Goal: Information Seeking & Learning: Learn about a topic

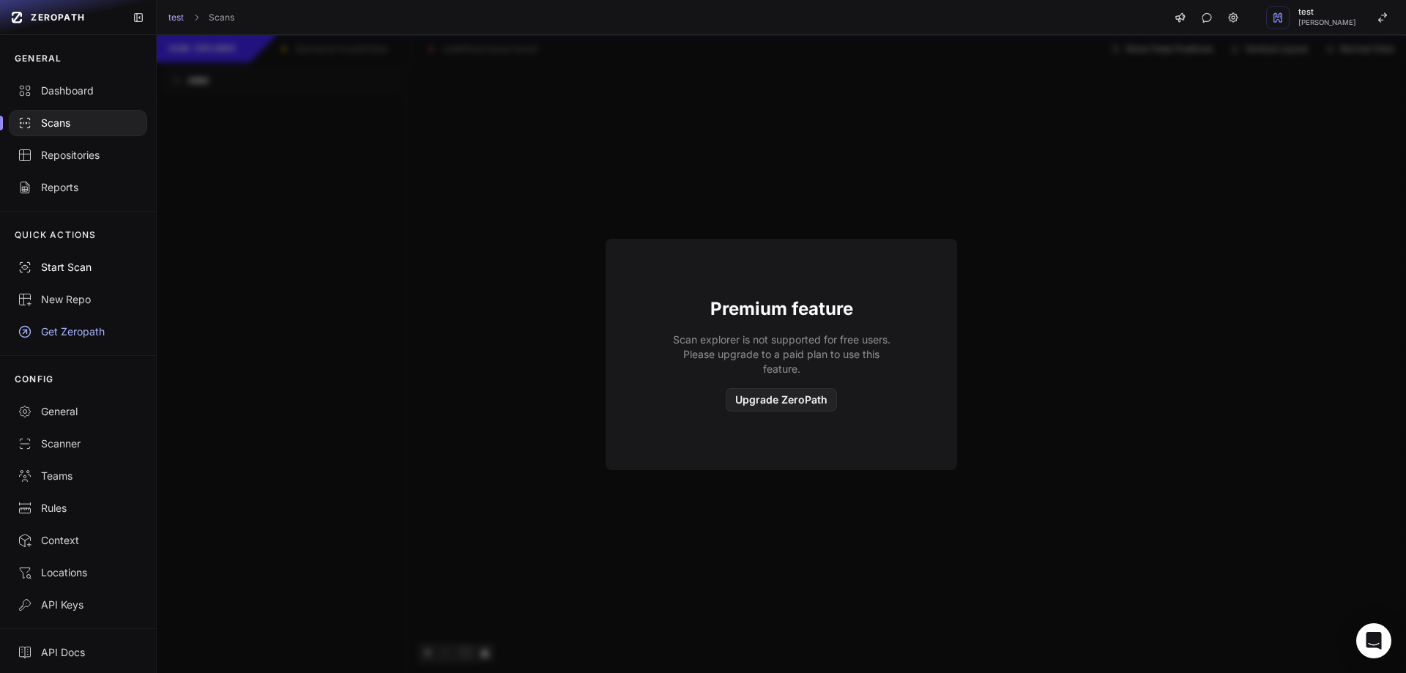
click at [66, 276] on button "Start Scan" at bounding box center [78, 267] width 156 height 32
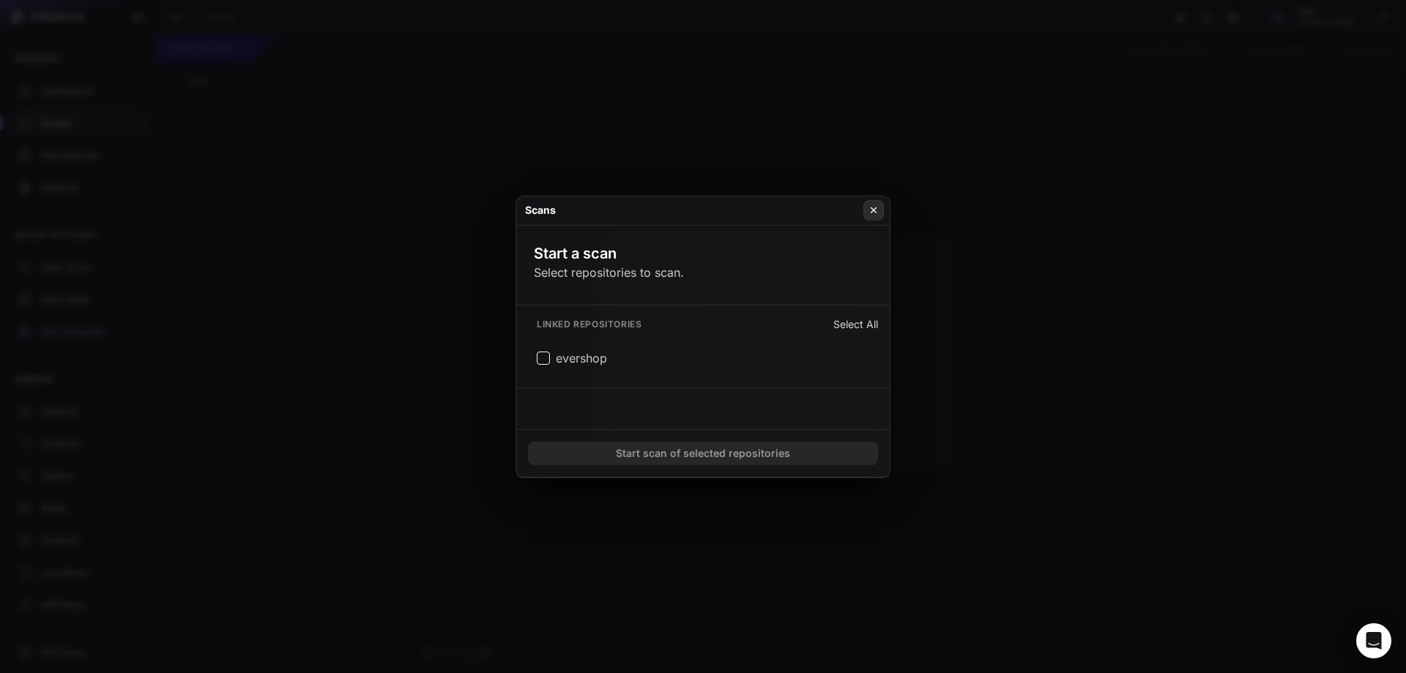
click at [872, 207] on icon at bounding box center [874, 210] width 10 height 12
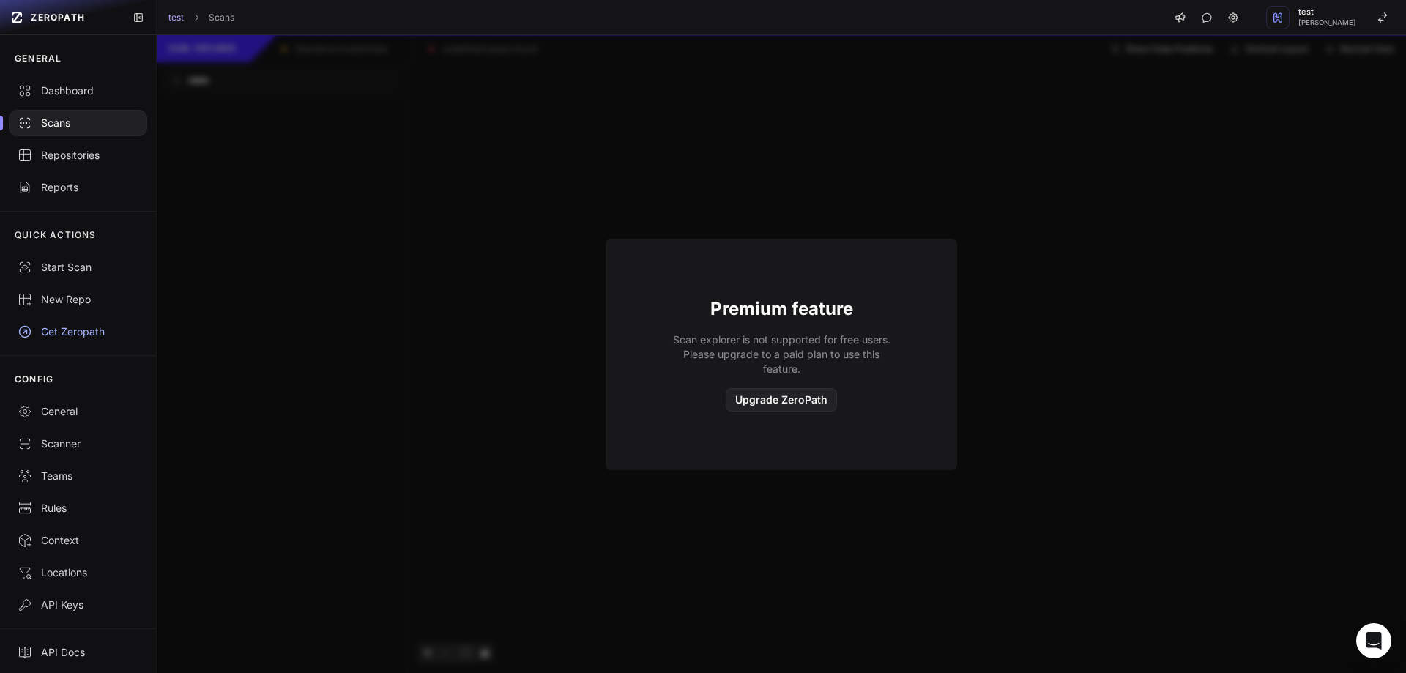
click at [338, 278] on div "Premium feature Scan explorer is not supported for free users. Please upgrade t…" at bounding box center [781, 354] width 1249 height 638
click at [71, 409] on div "General" at bounding box center [78, 411] width 121 height 15
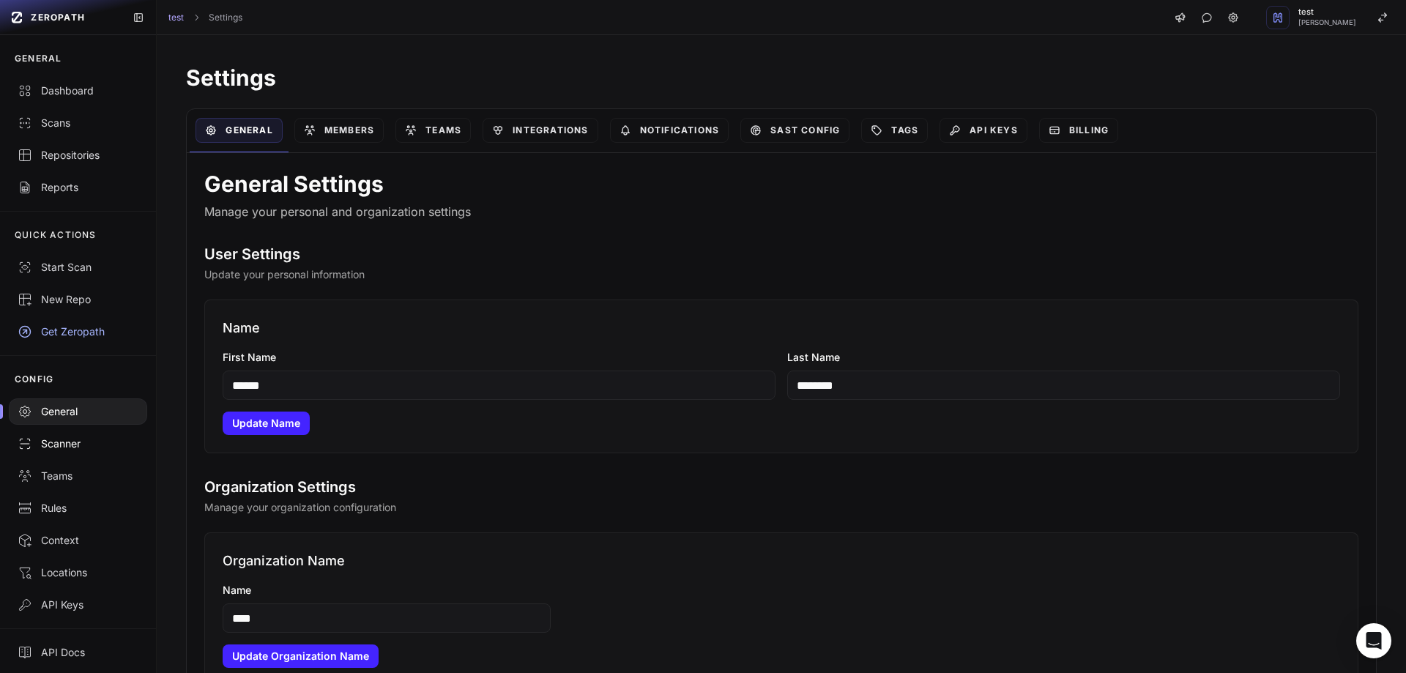
click at [83, 447] on div "Scanner" at bounding box center [78, 443] width 121 height 15
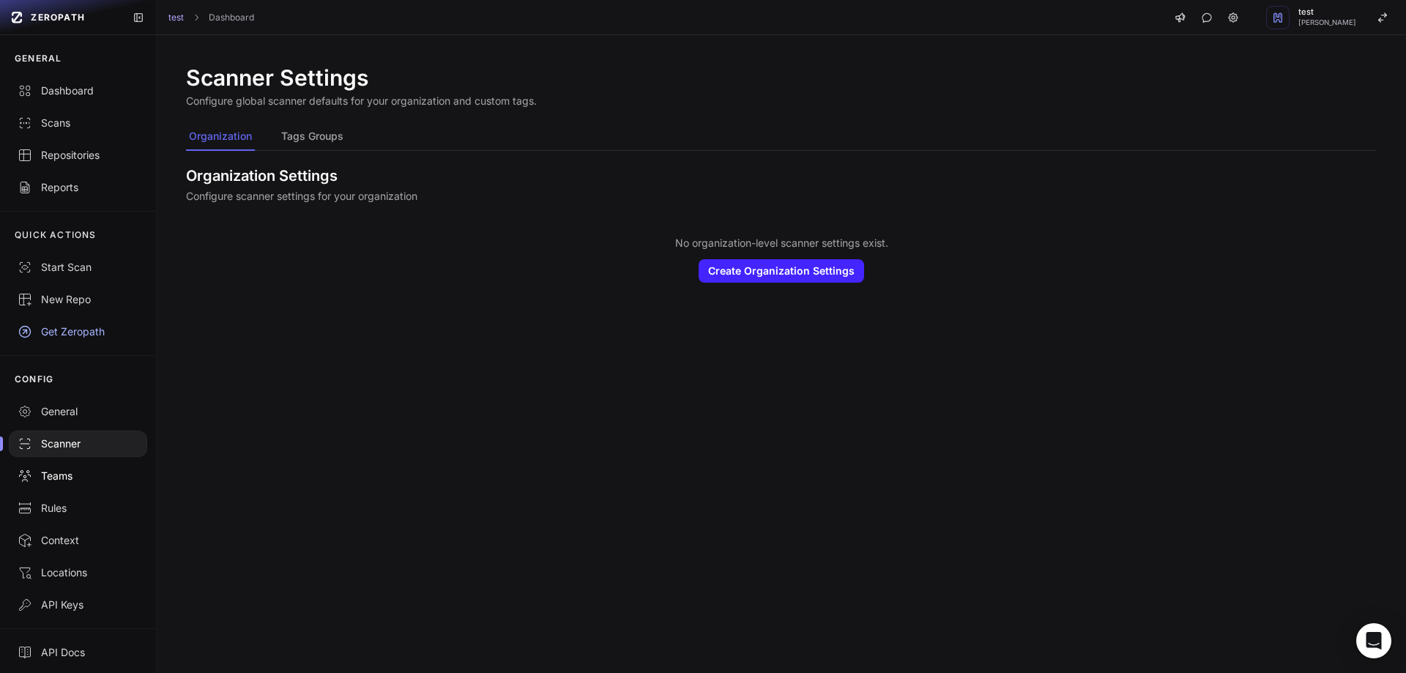
click at [71, 469] on div "Teams" at bounding box center [78, 476] width 121 height 15
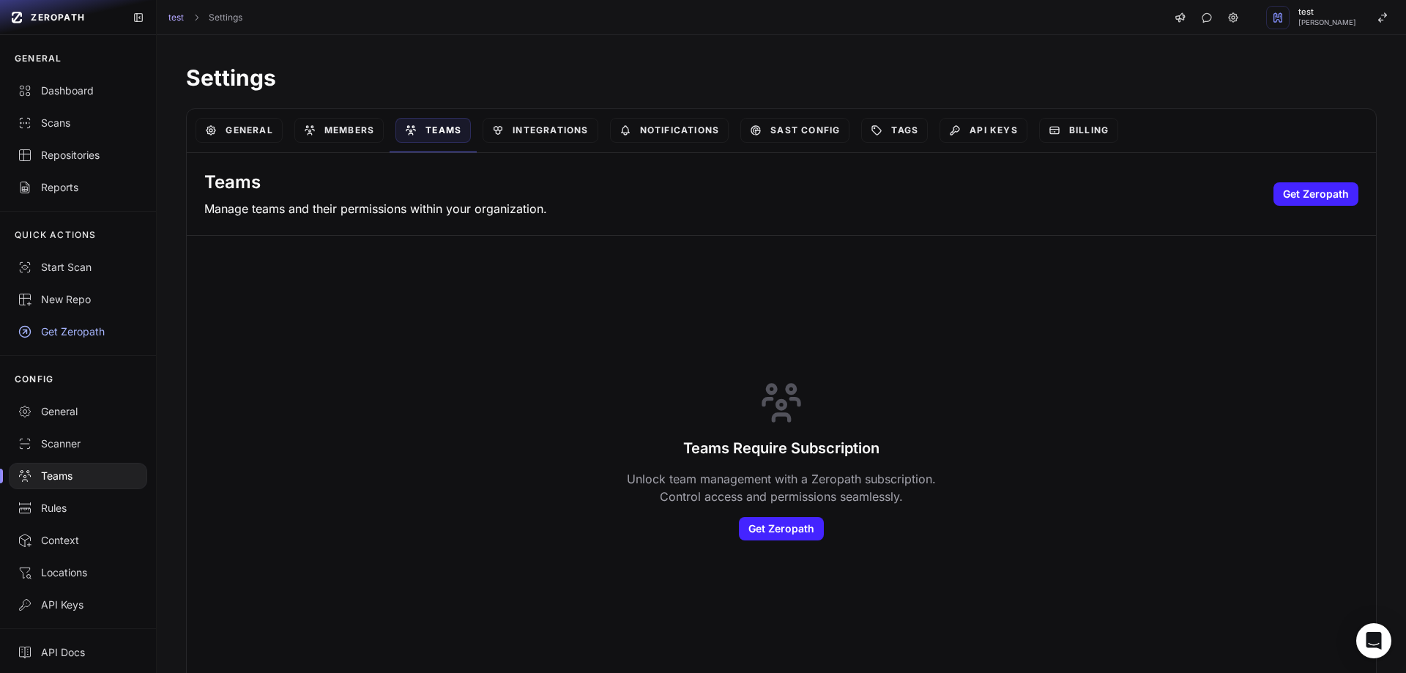
scroll to position [3, 0]
click at [55, 513] on link "Rules" at bounding box center [78, 505] width 156 height 32
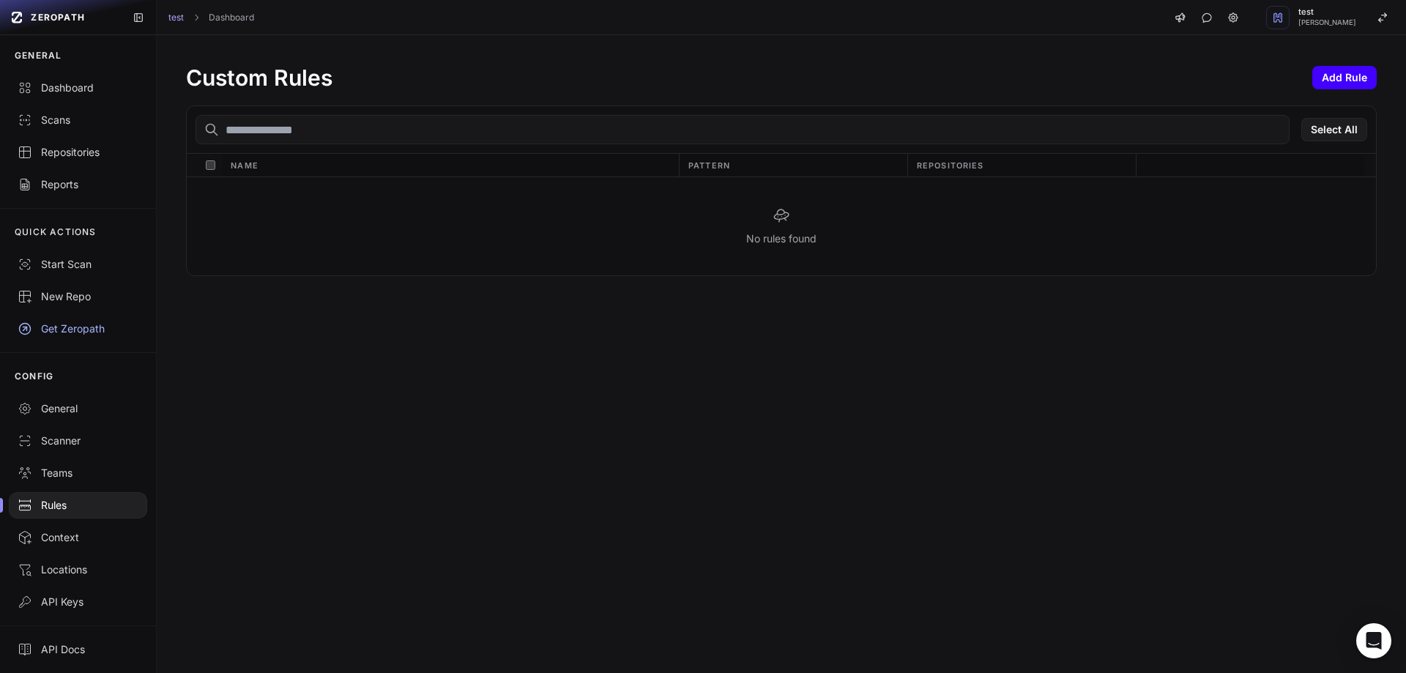
click at [1312, 72] on button "Add Rule" at bounding box center [1344, 77] width 64 height 23
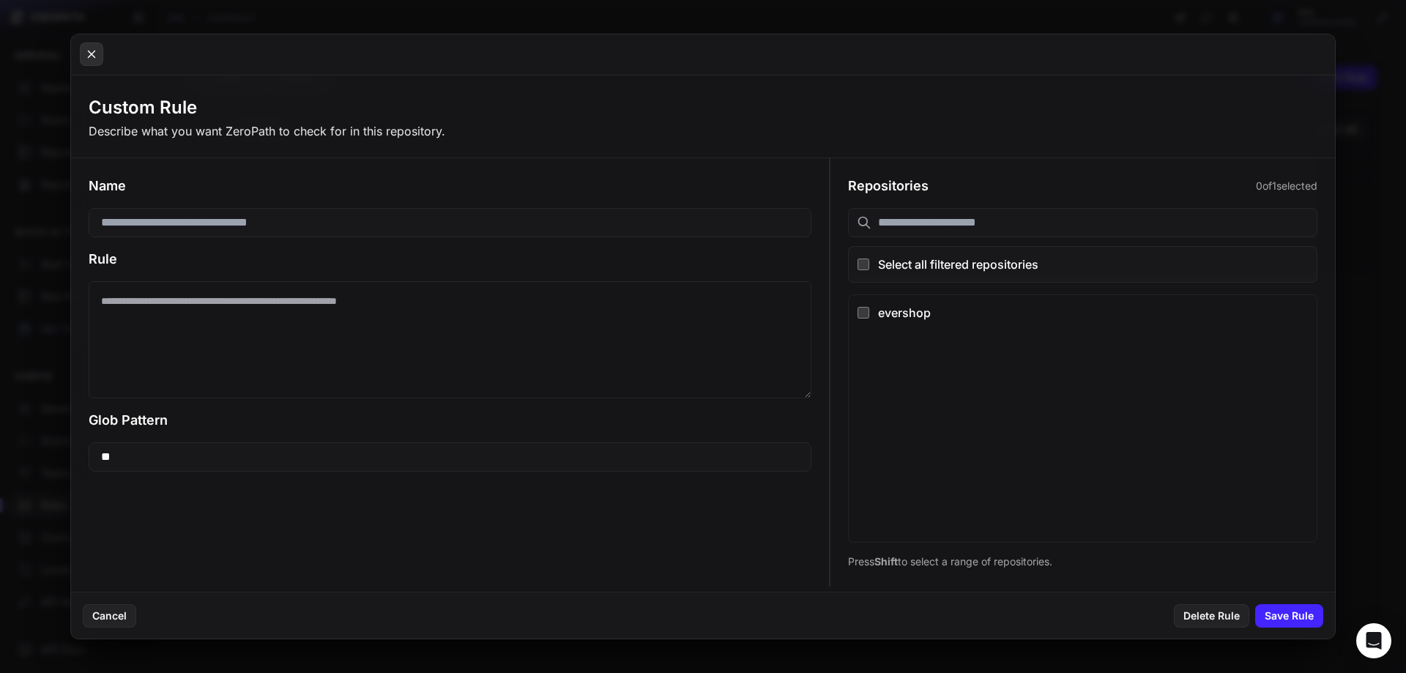
click at [81, 56] on button at bounding box center [91, 53] width 23 height 23
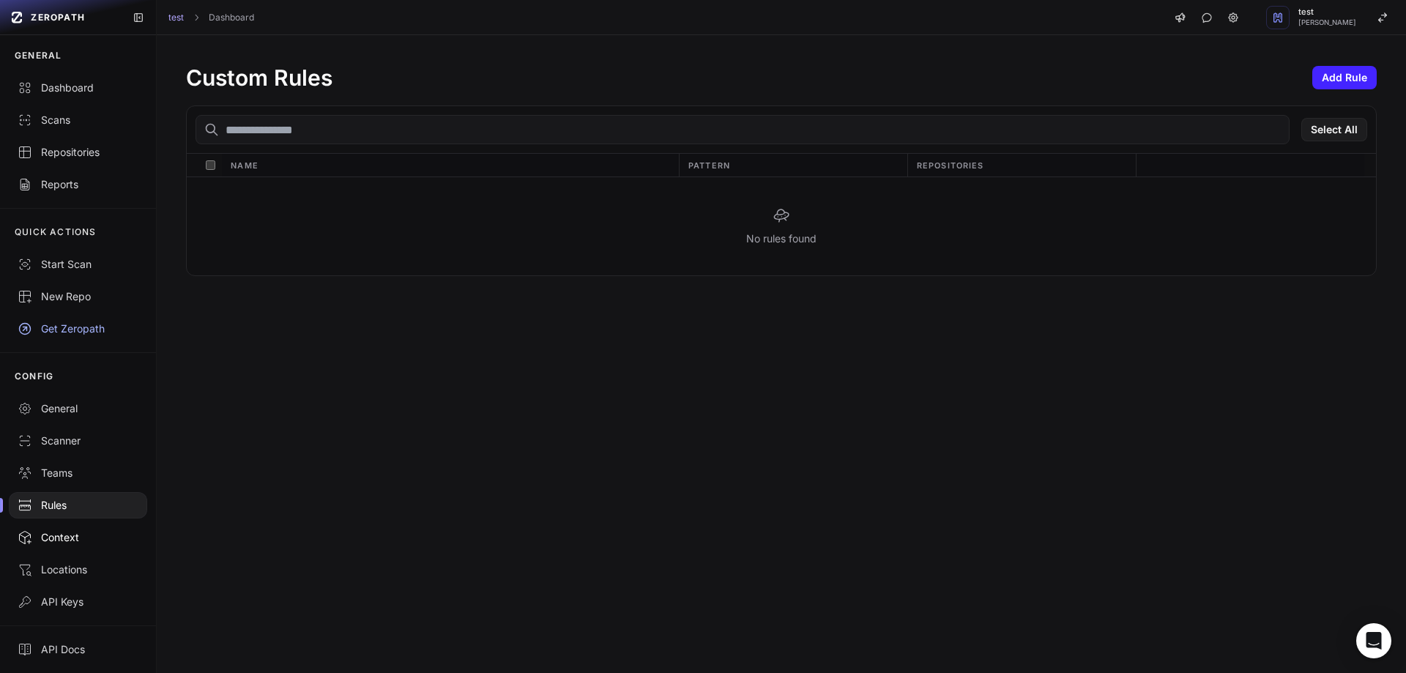
click at [68, 529] on link "Context" at bounding box center [78, 537] width 156 height 32
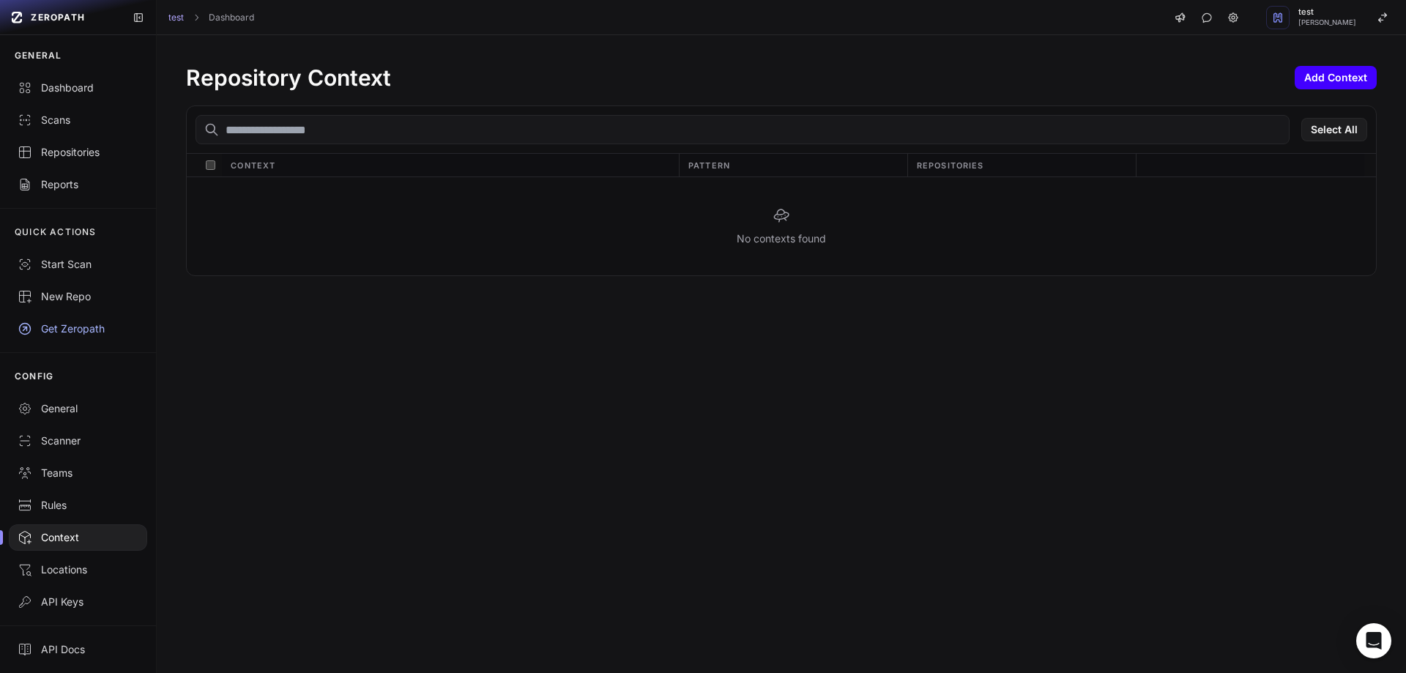
click at [1311, 84] on button "Add Context" at bounding box center [1336, 77] width 82 height 23
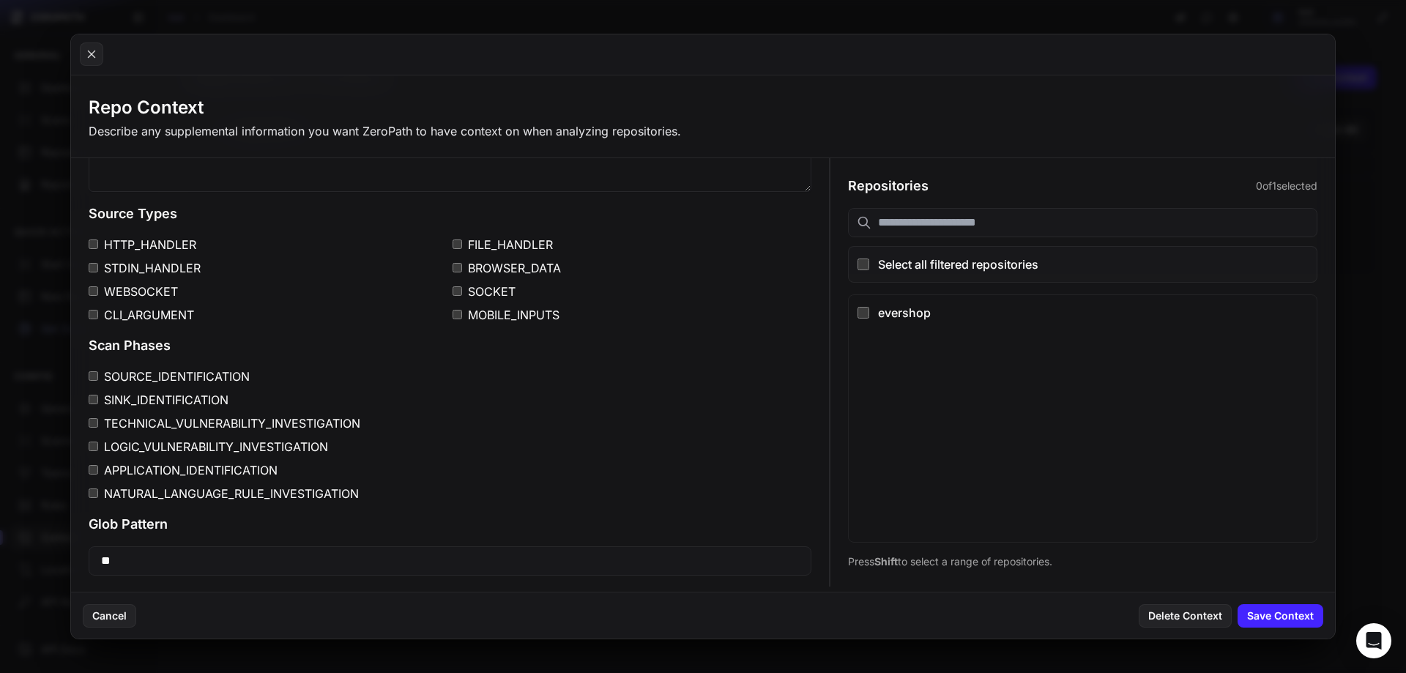
scroll to position [140, 0]
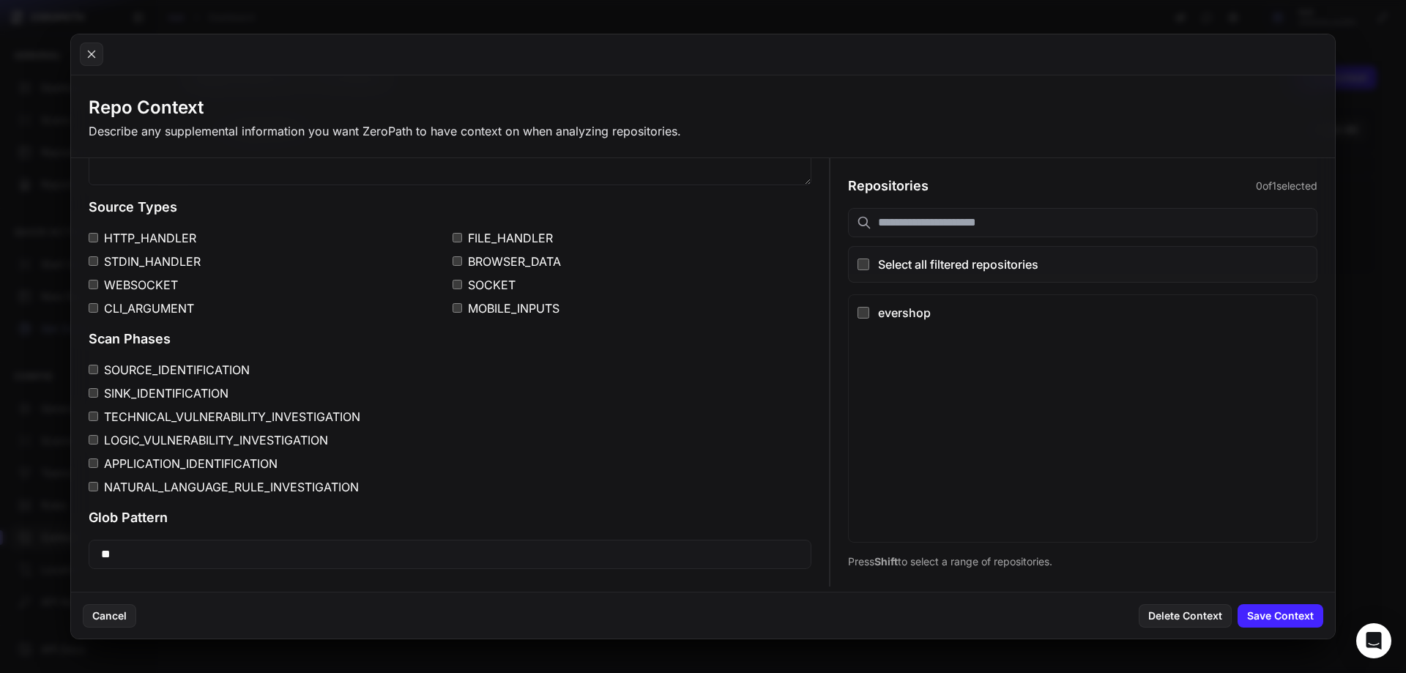
click at [848, 18] on button at bounding box center [703, 336] width 1406 height 673
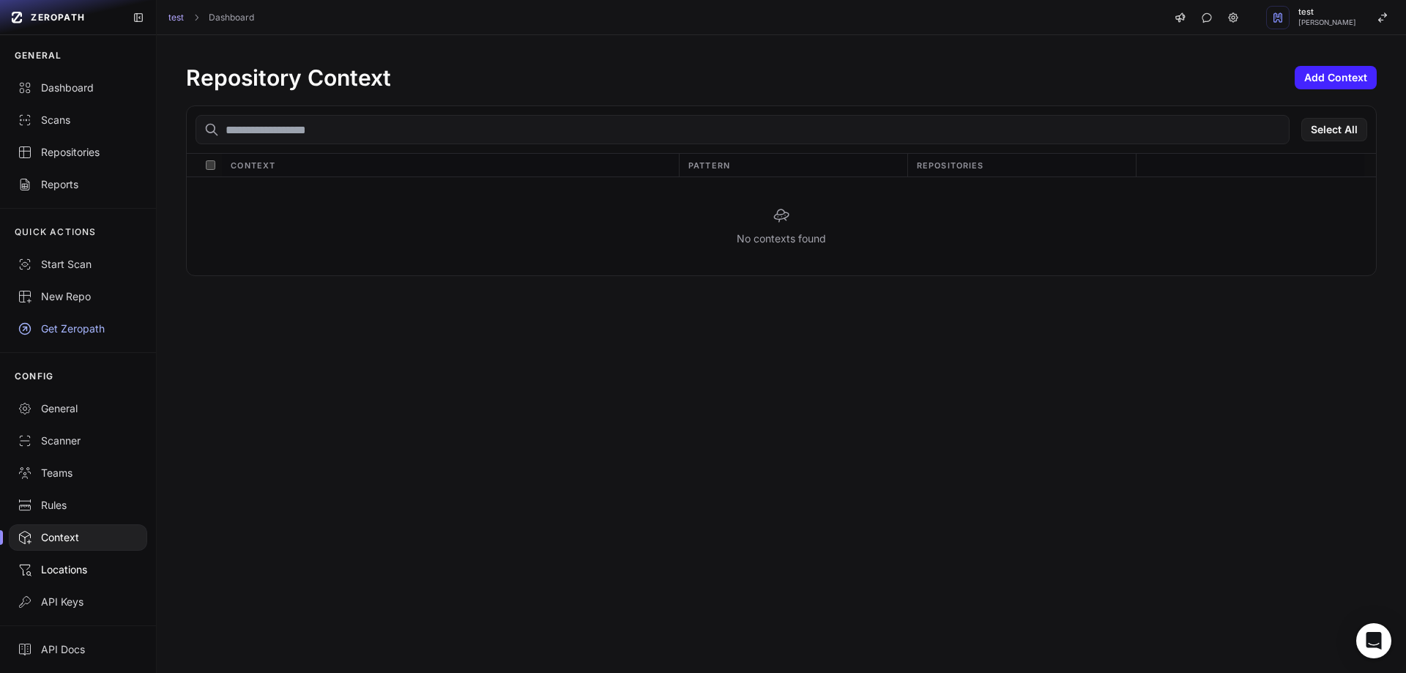
click at [73, 566] on div "Locations" at bounding box center [78, 569] width 121 height 15
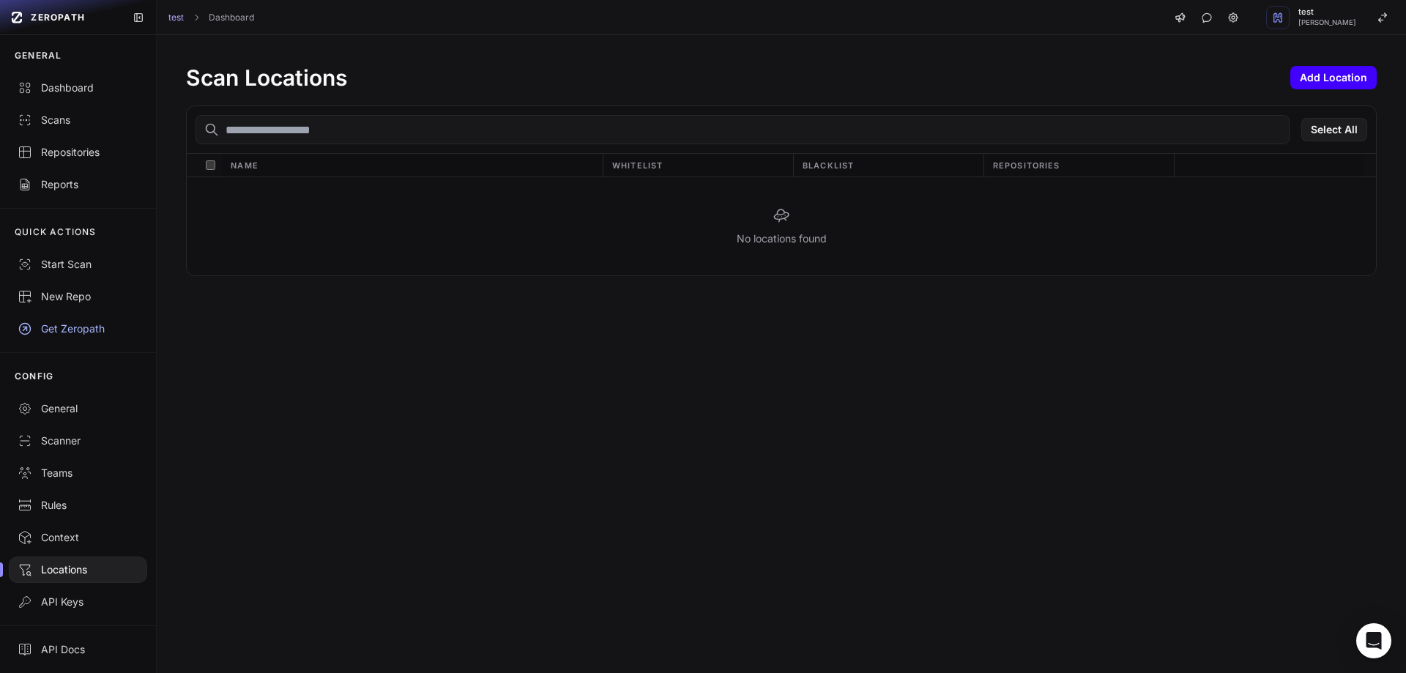
click at [1330, 75] on button "Add Location" at bounding box center [1333, 77] width 86 height 23
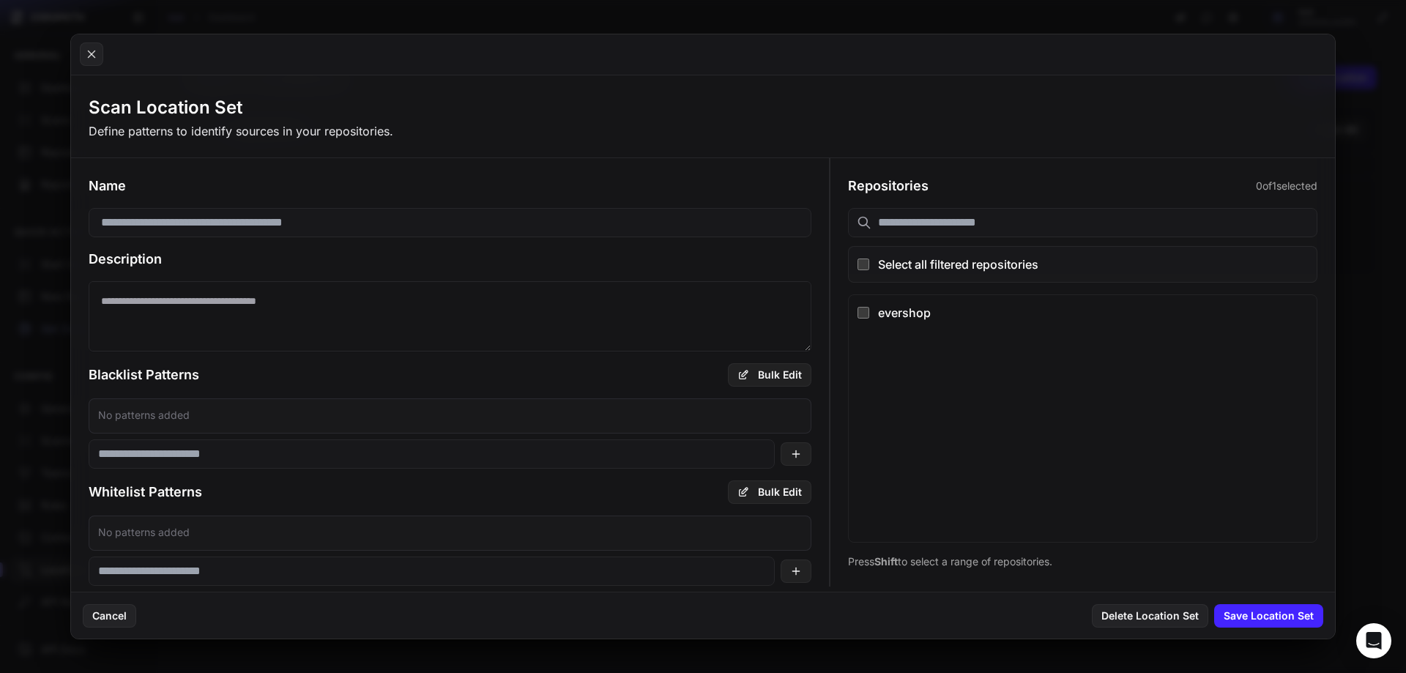
scroll to position [17, 0]
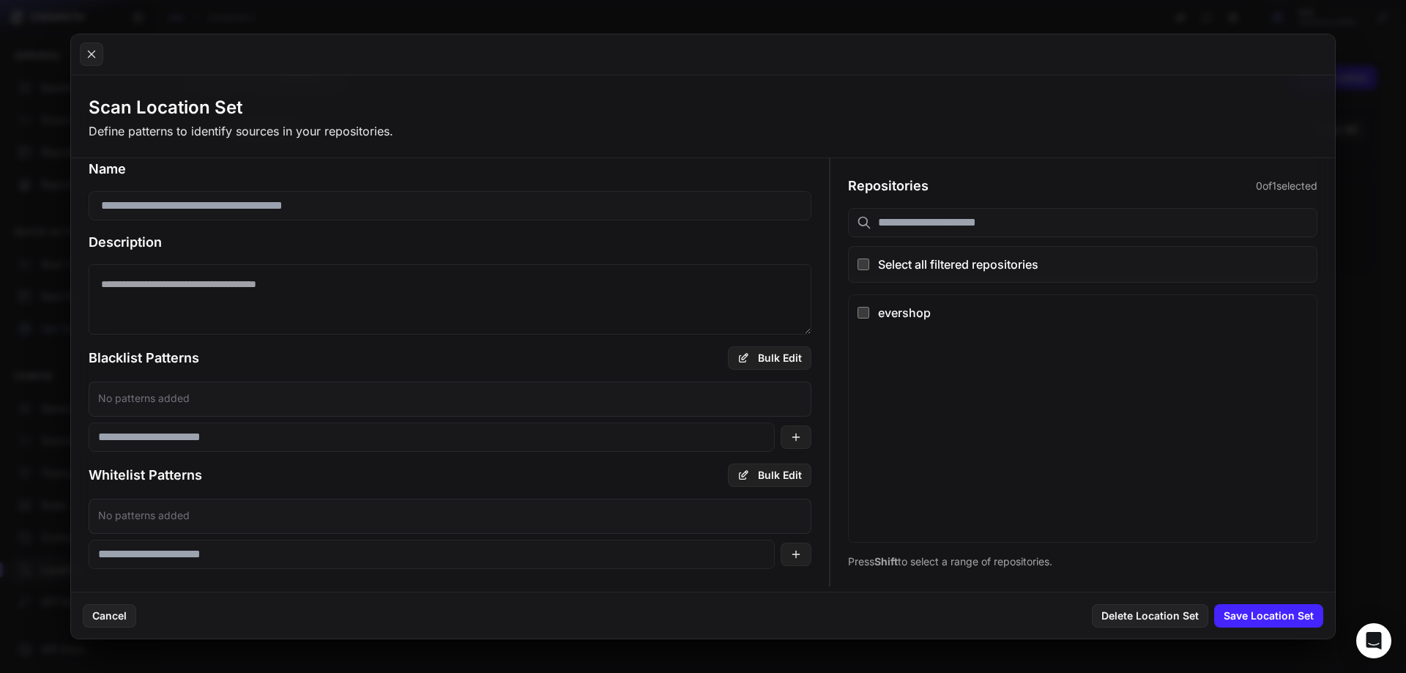
click at [1402, 204] on button at bounding box center [703, 336] width 1406 height 673
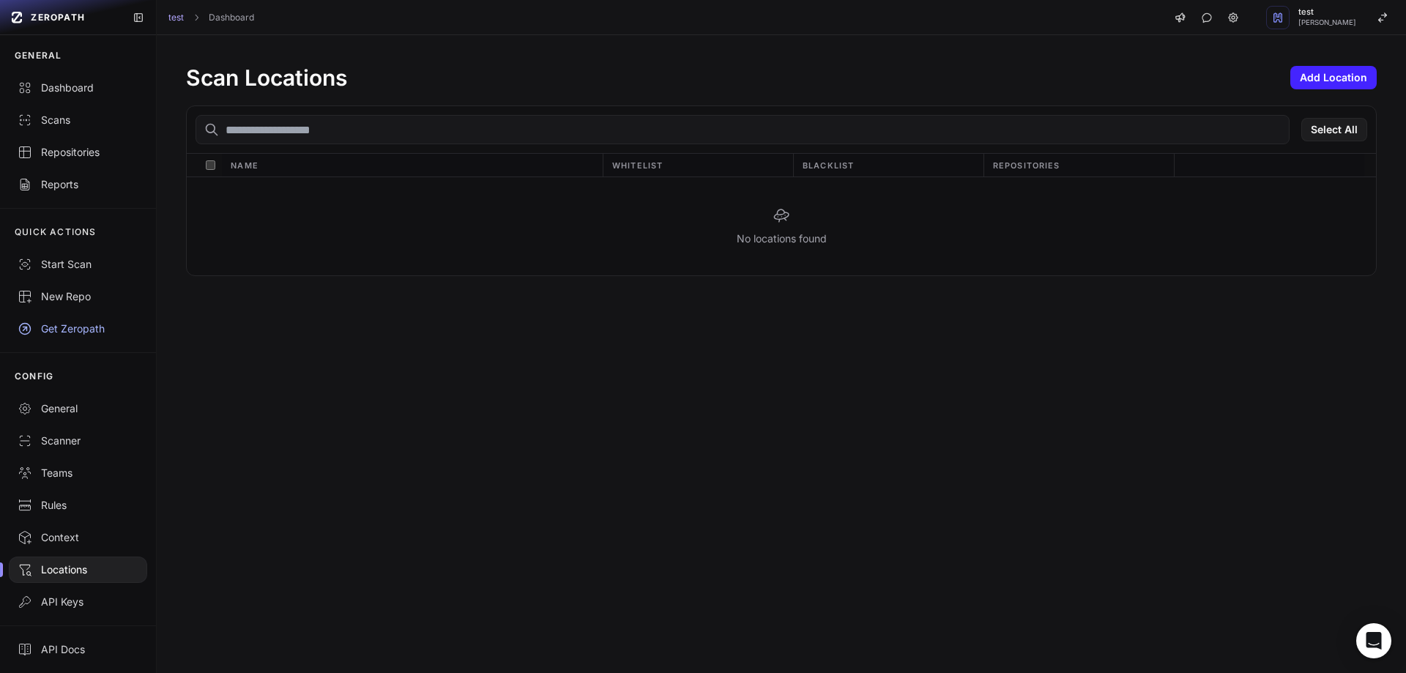
scroll to position [0, 0]
click at [74, 99] on link "Dashboard" at bounding box center [78, 91] width 156 height 32
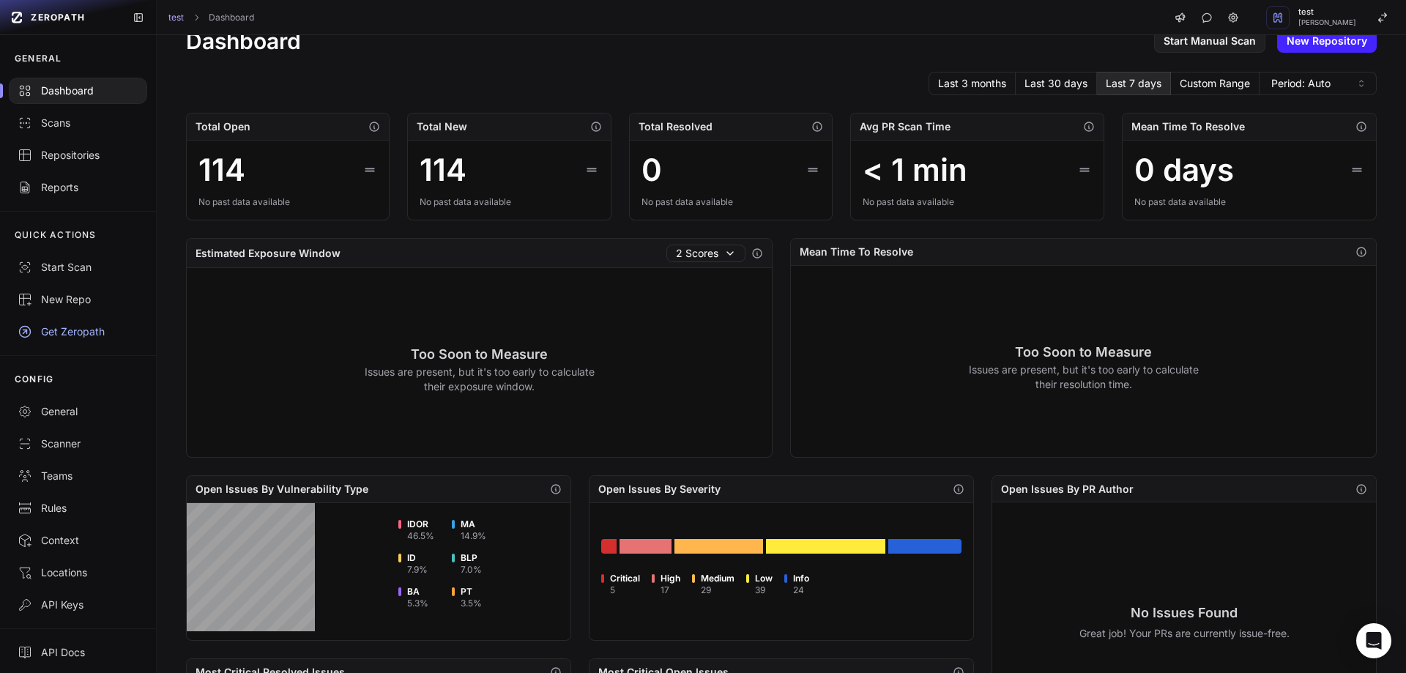
scroll to position [36, 0]
click at [522, 360] on h3 "Too Soon to Measure" at bounding box center [479, 355] width 231 height 21
click at [724, 252] on icon at bounding box center [730, 254] width 12 height 12
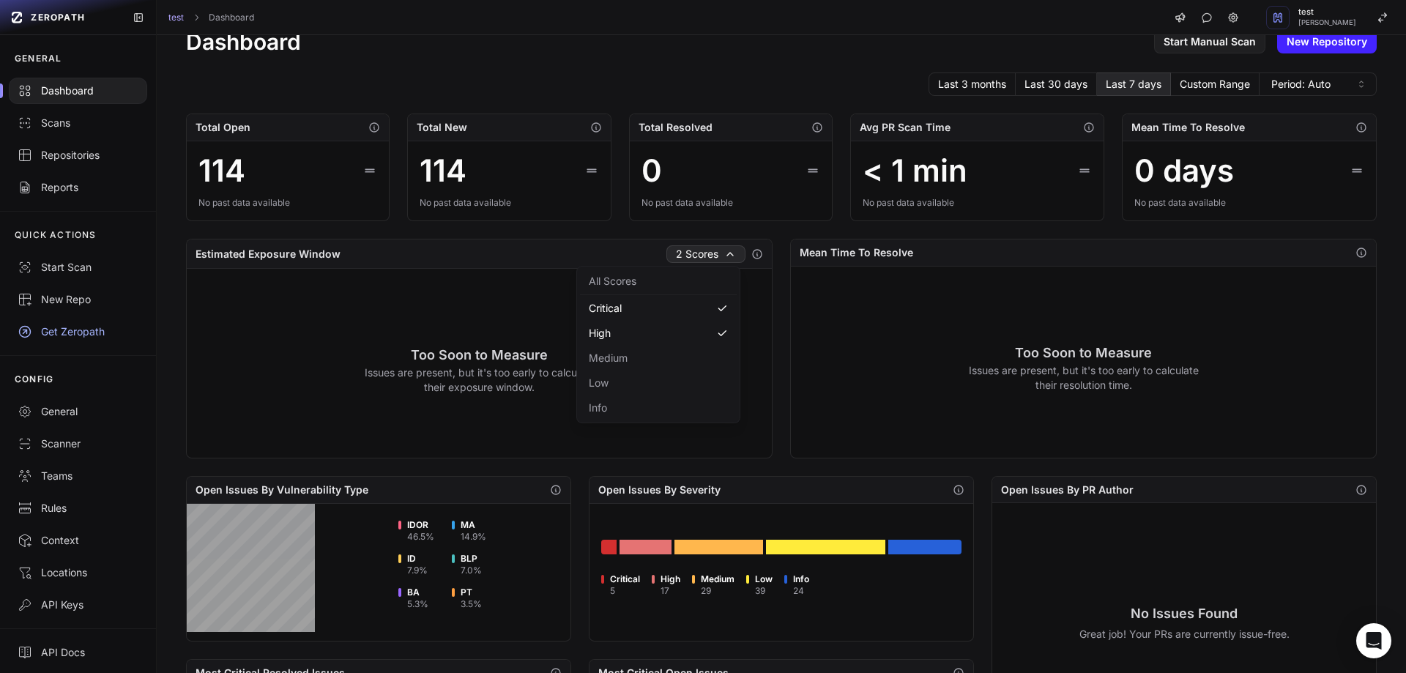
click at [701, 254] on button "2 Scores" at bounding box center [705, 254] width 79 height 18
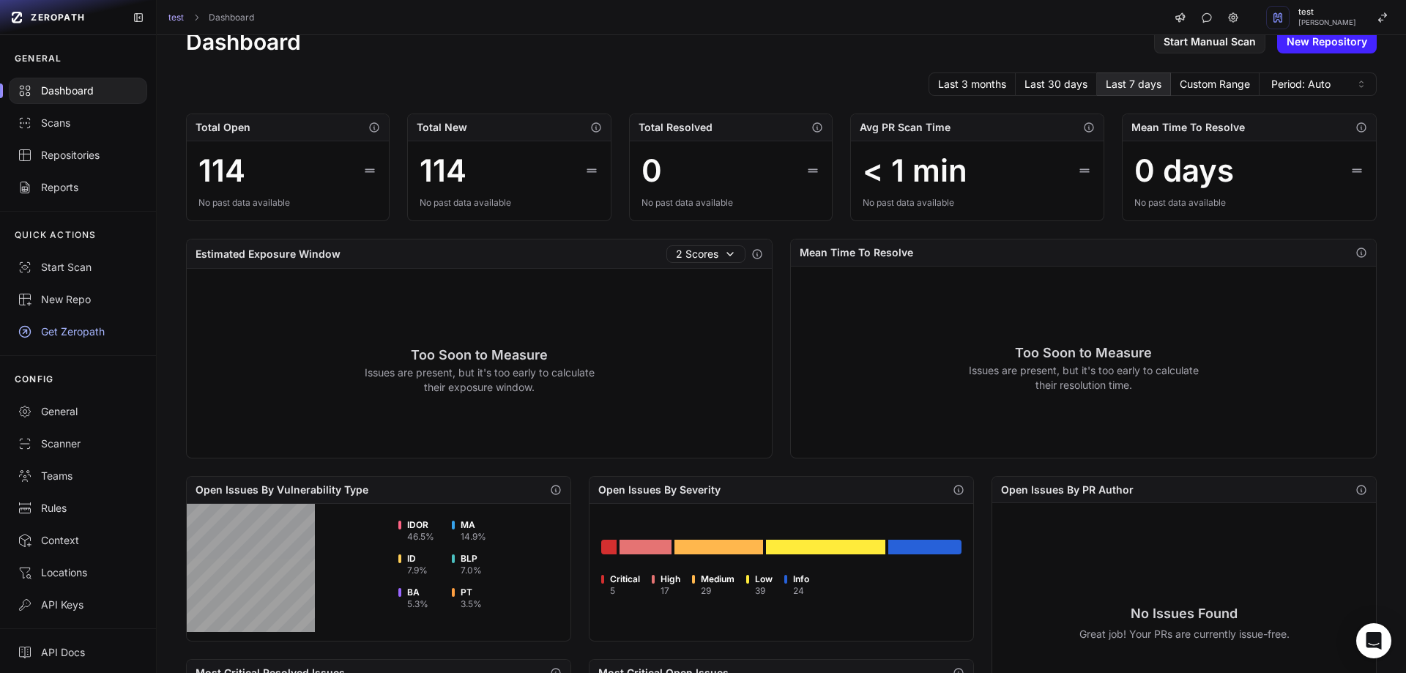
click at [534, 345] on h3 "Too Soon to Measure" at bounding box center [479, 355] width 231 height 21
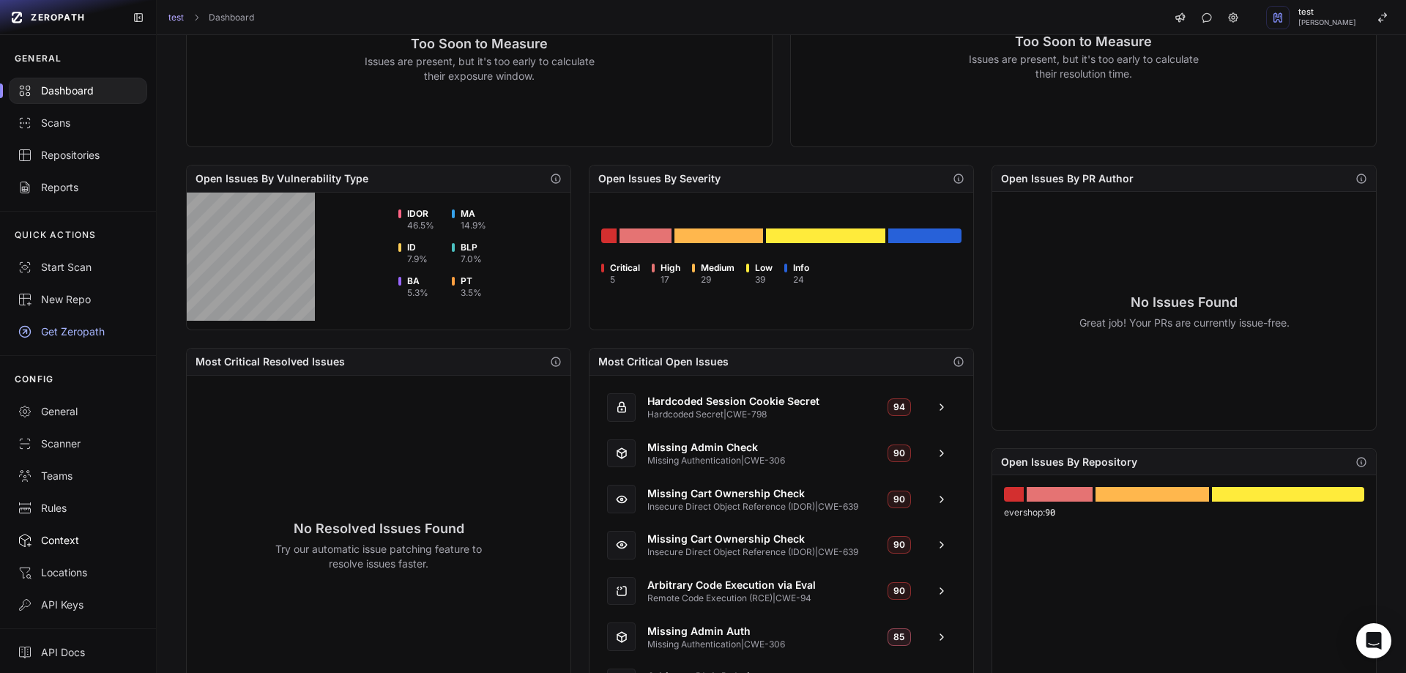
scroll to position [3, 0]
click at [59, 648] on div "API Docs" at bounding box center [78, 649] width 121 height 15
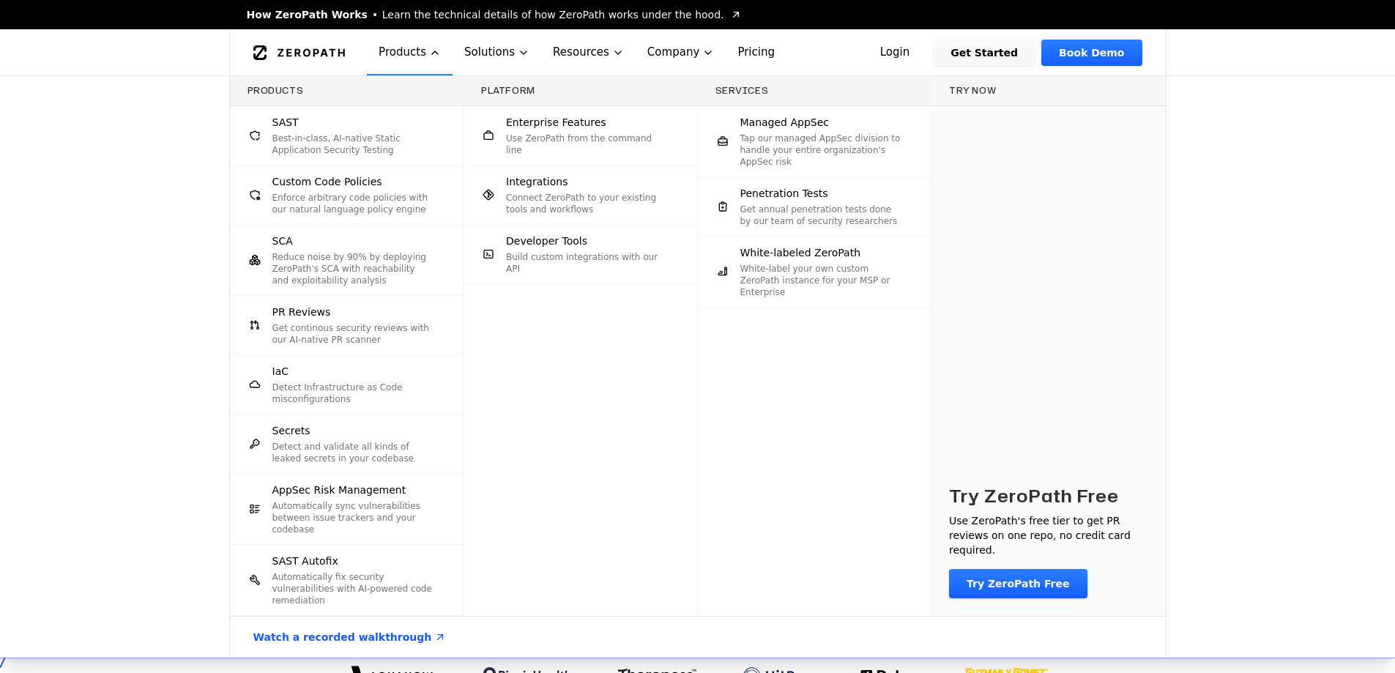
click at [294, 312] on span "PR Reviews" at bounding box center [301, 312] width 59 height 15
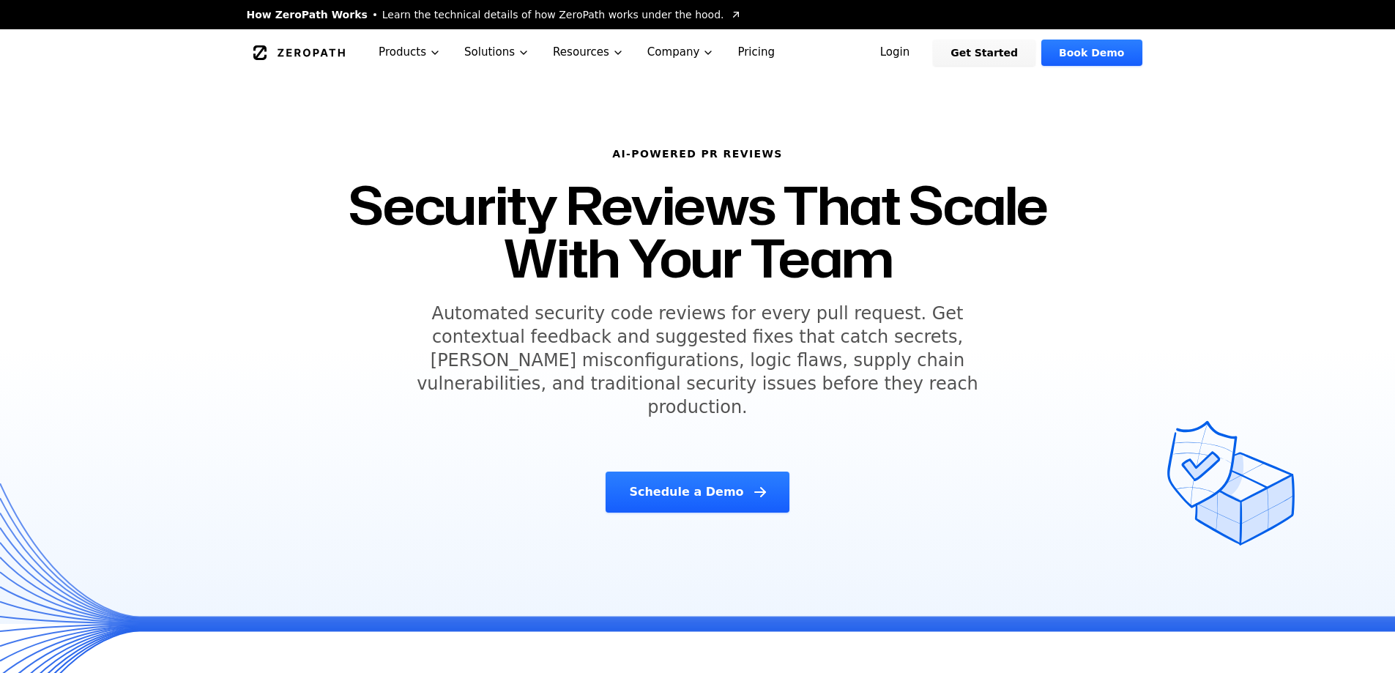
click at [731, 53] on link "Pricing" at bounding box center [756, 52] width 61 height 46
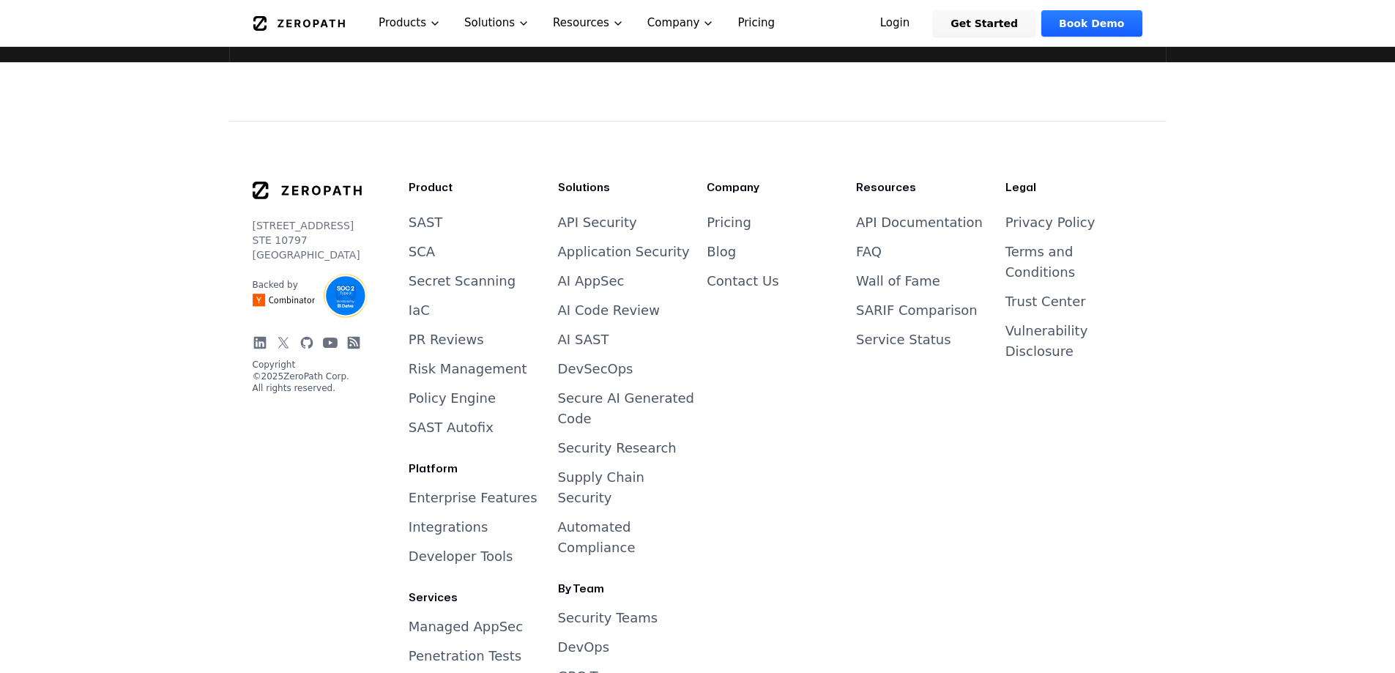
scroll to position [3318, 0]
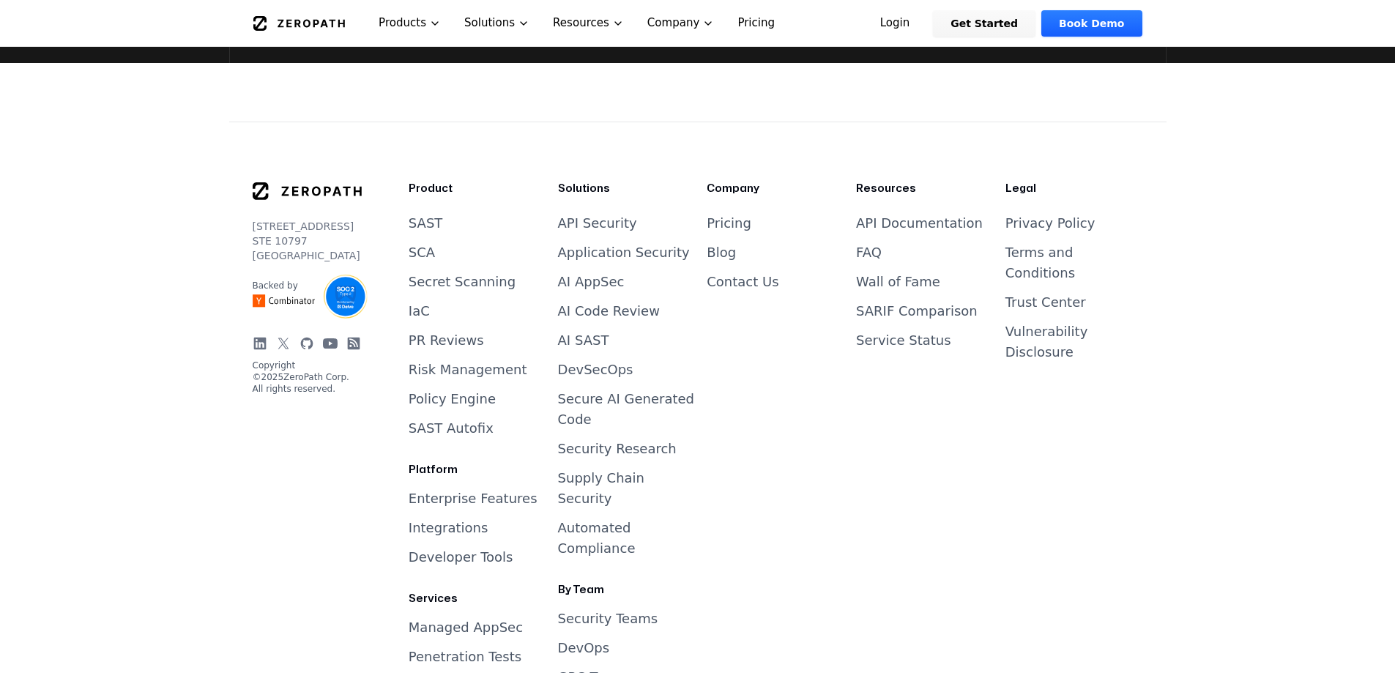
click at [869, 245] on link "FAQ" at bounding box center [869, 252] width 26 height 15
click at [898, 274] on link "Wall of Fame" at bounding box center [898, 281] width 84 height 15
click at [879, 303] on link "SARIF Comparison" at bounding box center [917, 310] width 122 height 15
click at [869, 332] on link "Service Status" at bounding box center [903, 339] width 95 height 15
click at [865, 215] on link "API Documentation" at bounding box center [919, 222] width 127 height 15
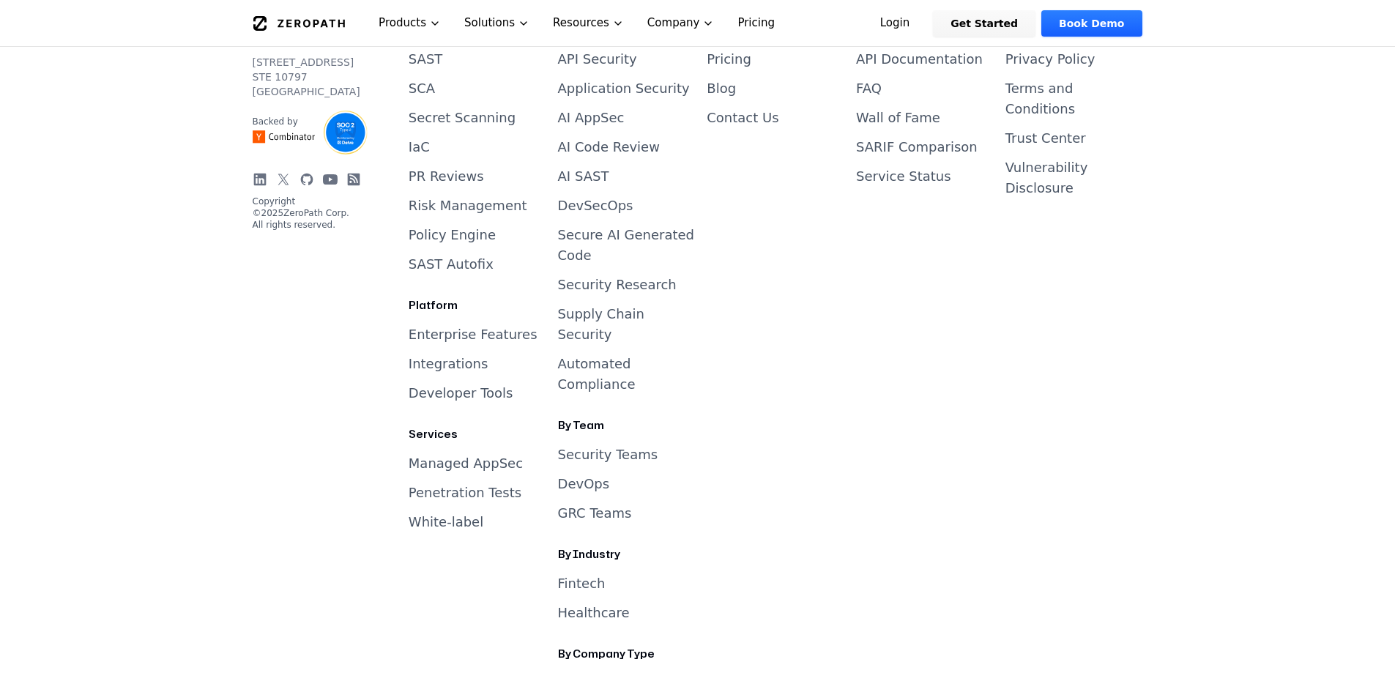
scroll to position [3483, 0]
click at [591, 575] on link "Fintech" at bounding box center [582, 582] width 48 height 15
click at [587, 604] on link "Healthcare" at bounding box center [594, 611] width 72 height 15
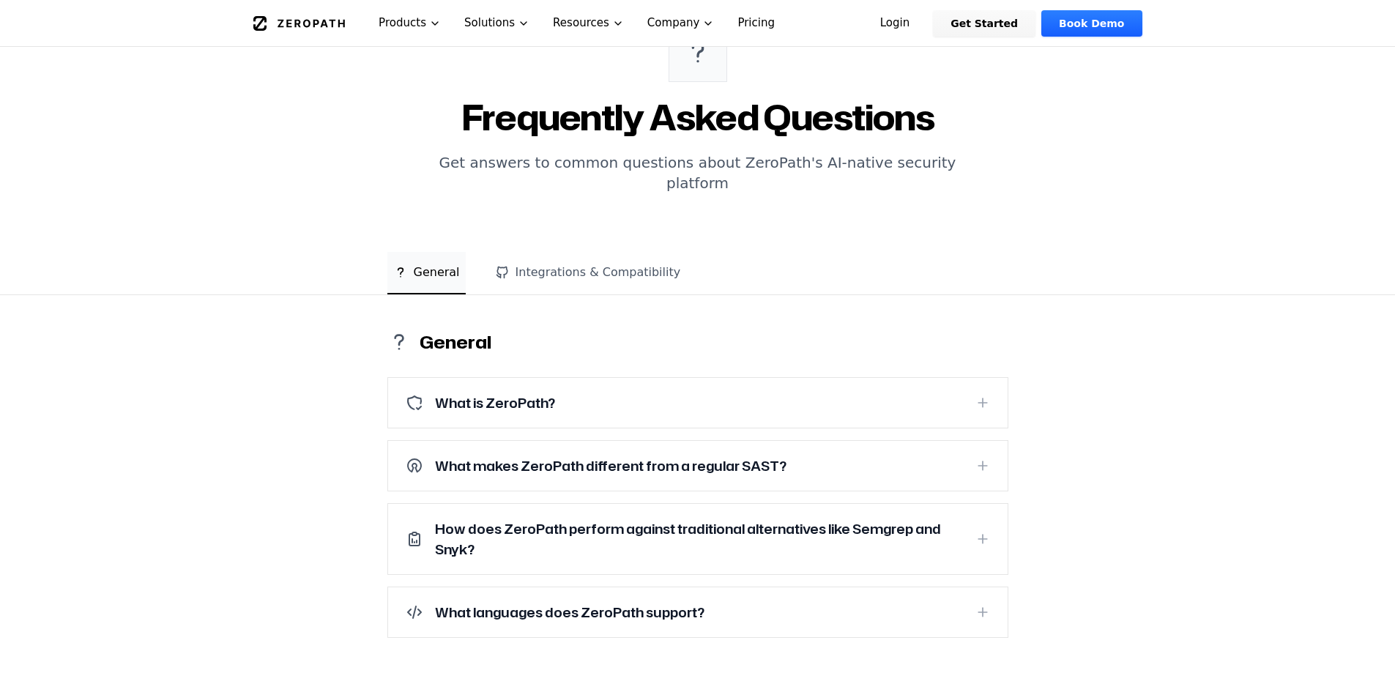
scroll to position [149, 0]
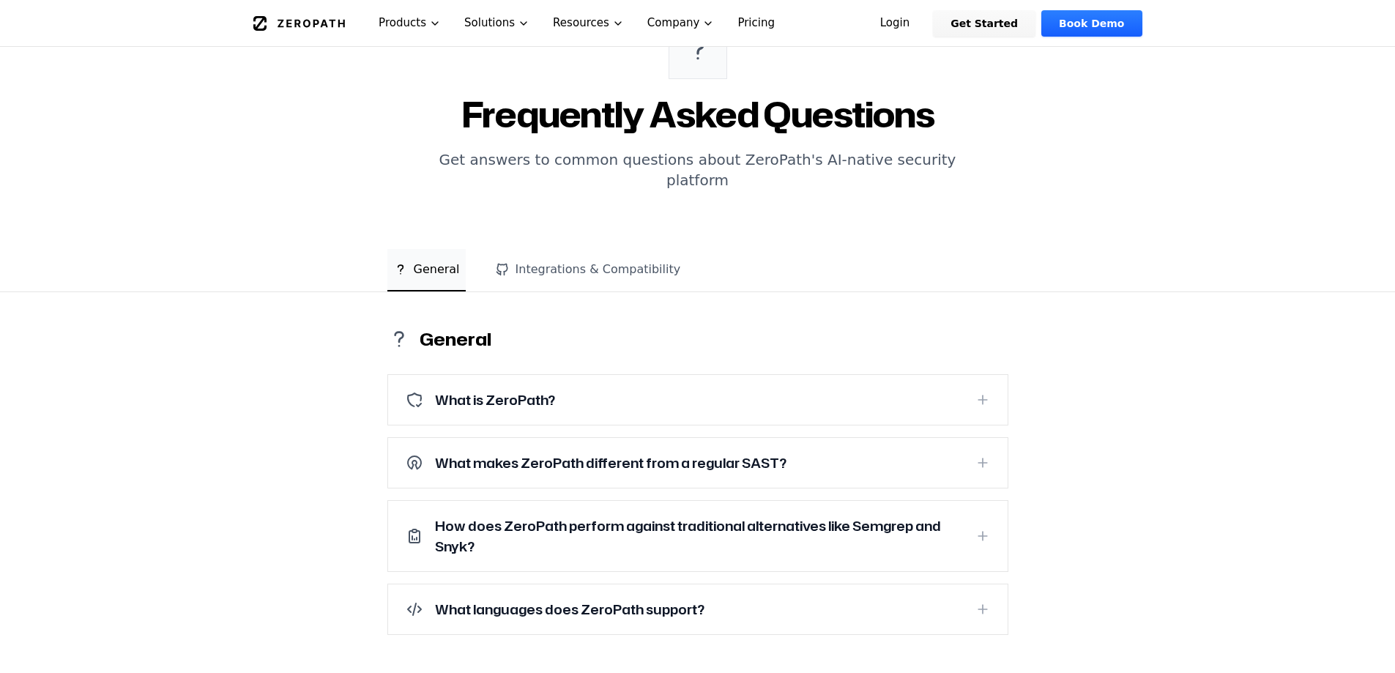
click at [985, 393] on icon at bounding box center [982, 400] width 15 height 15
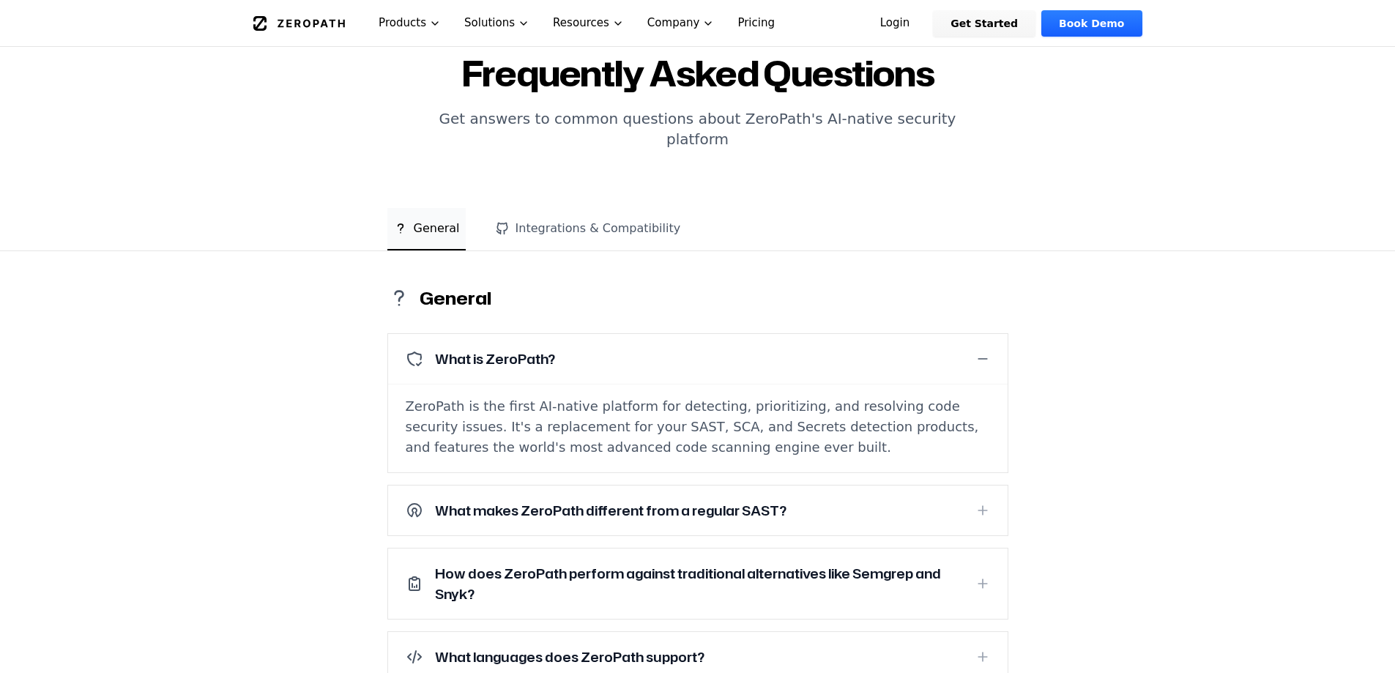
scroll to position [0, 0]
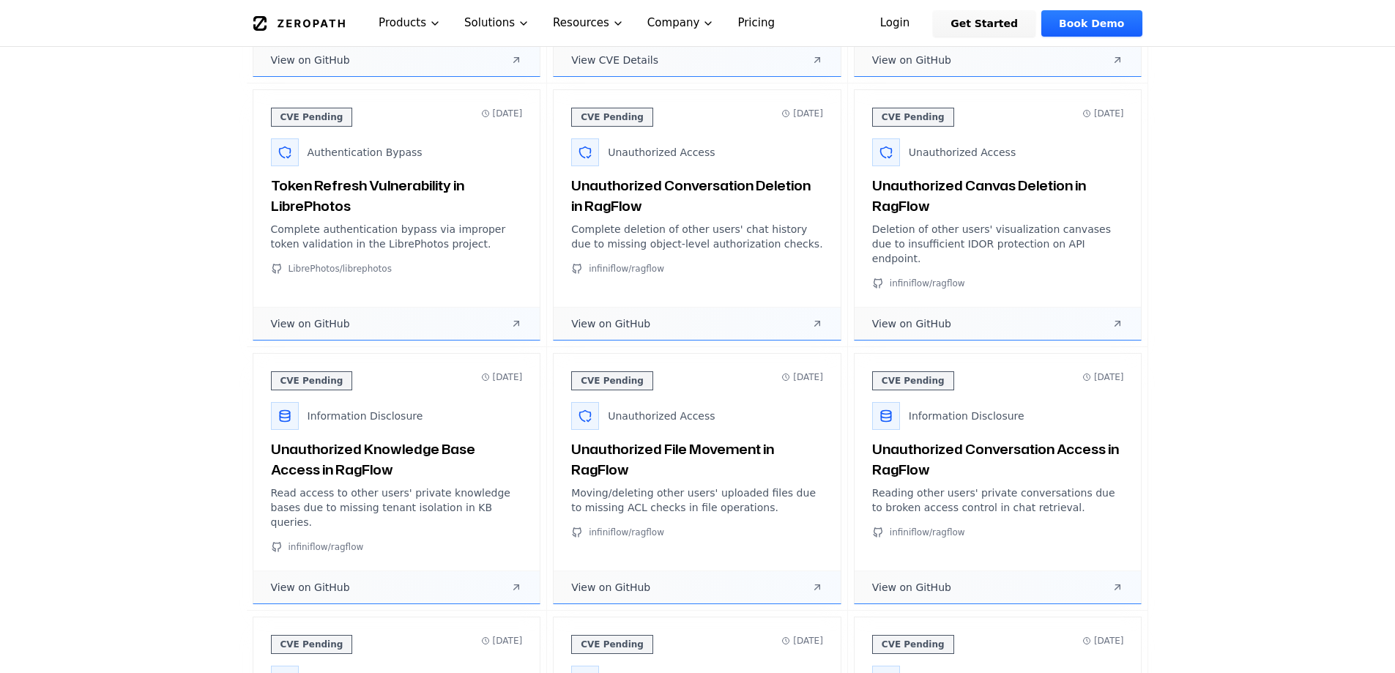
scroll to position [942, 0]
click at [746, 306] on link "View on GitHub" at bounding box center [697, 322] width 287 height 33
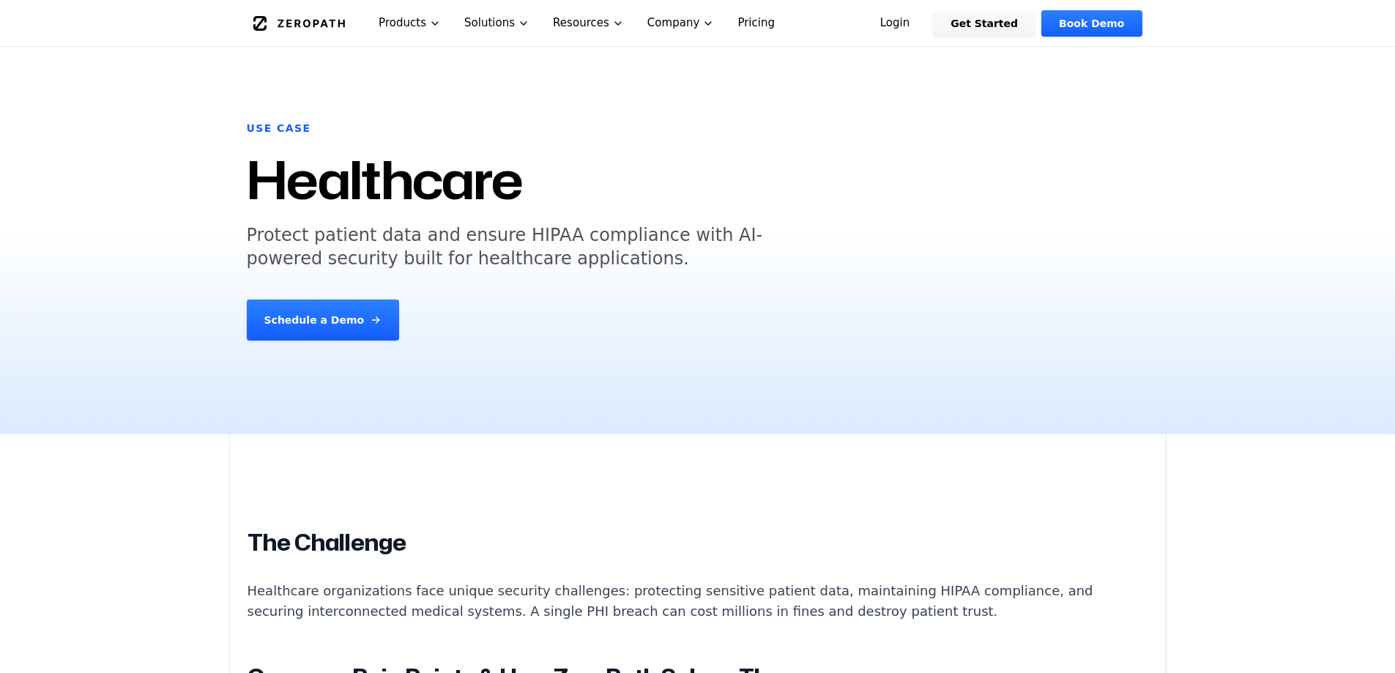
scroll to position [48, 0]
drag, startPoint x: 177, startPoint y: 472, endPoint x: 120, endPoint y: 507, distance: 67.1
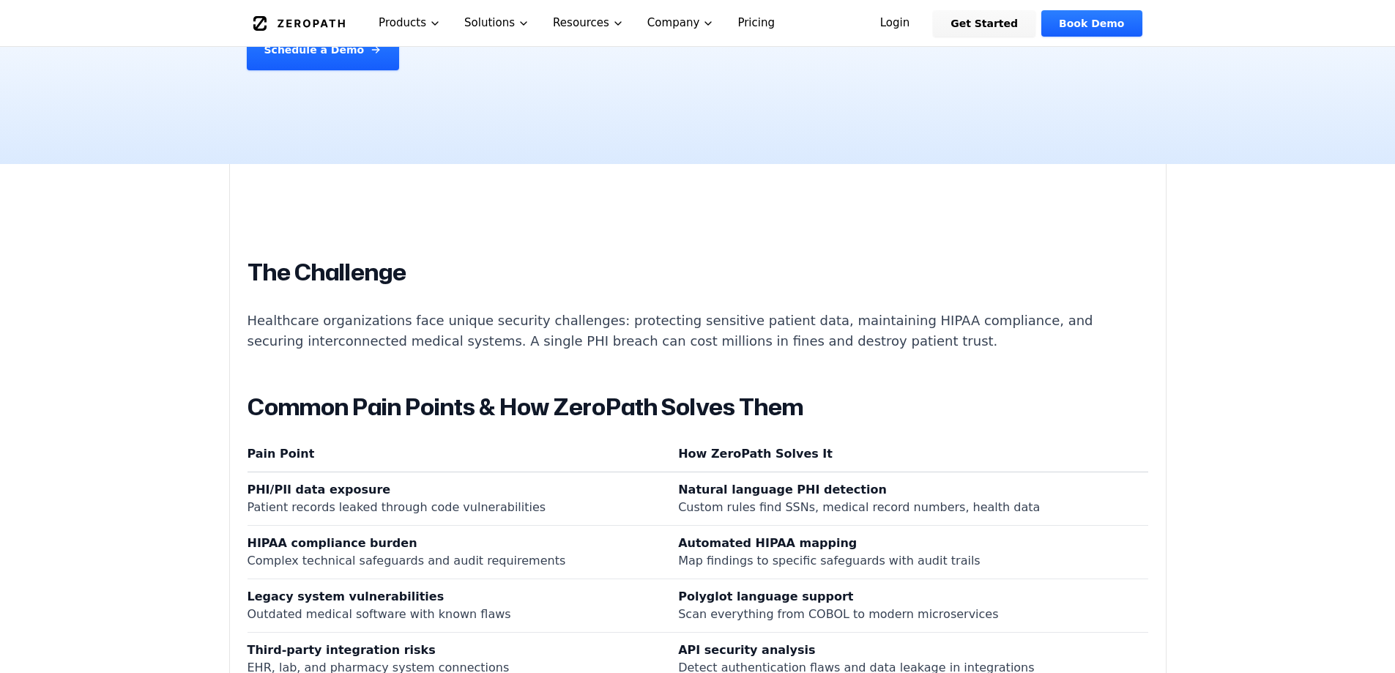
scroll to position [319, 0]
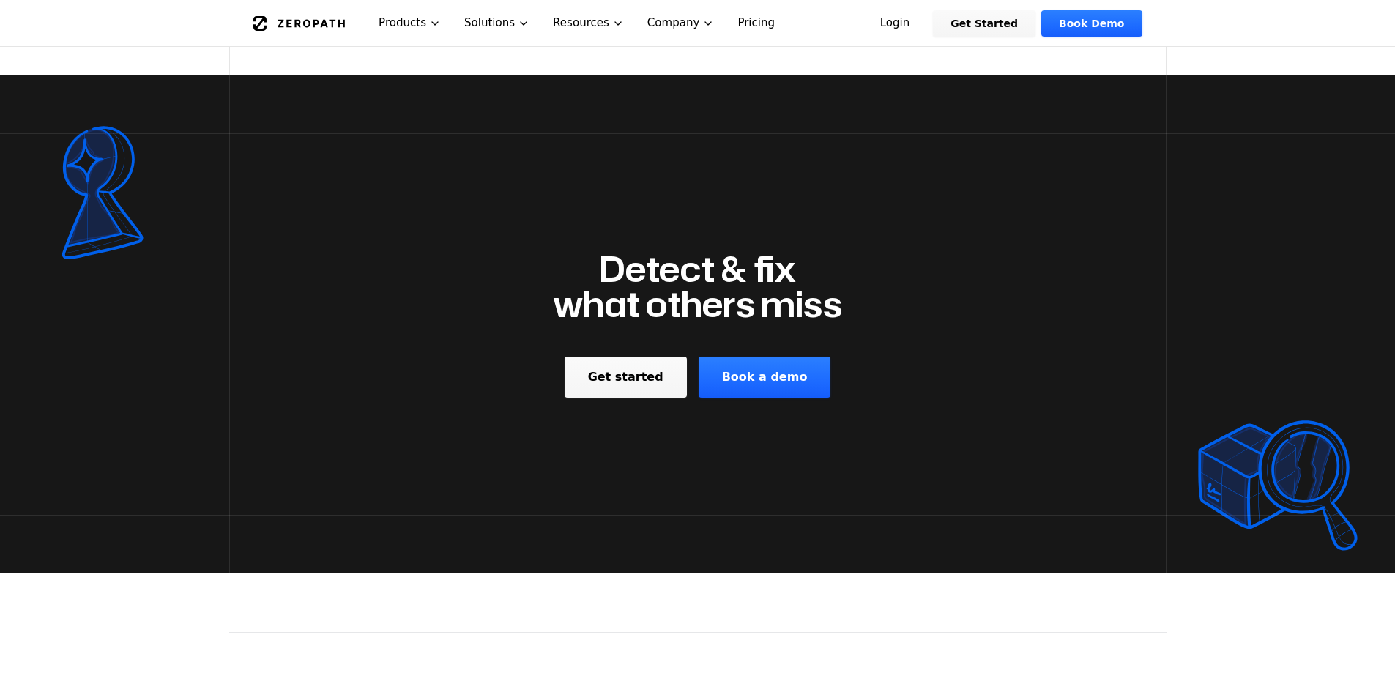
scroll to position [2387, 0]
click at [655, 356] on link "Get started" at bounding box center [626, 376] width 122 height 41
click at [776, 356] on link "Book a demo" at bounding box center [765, 376] width 133 height 41
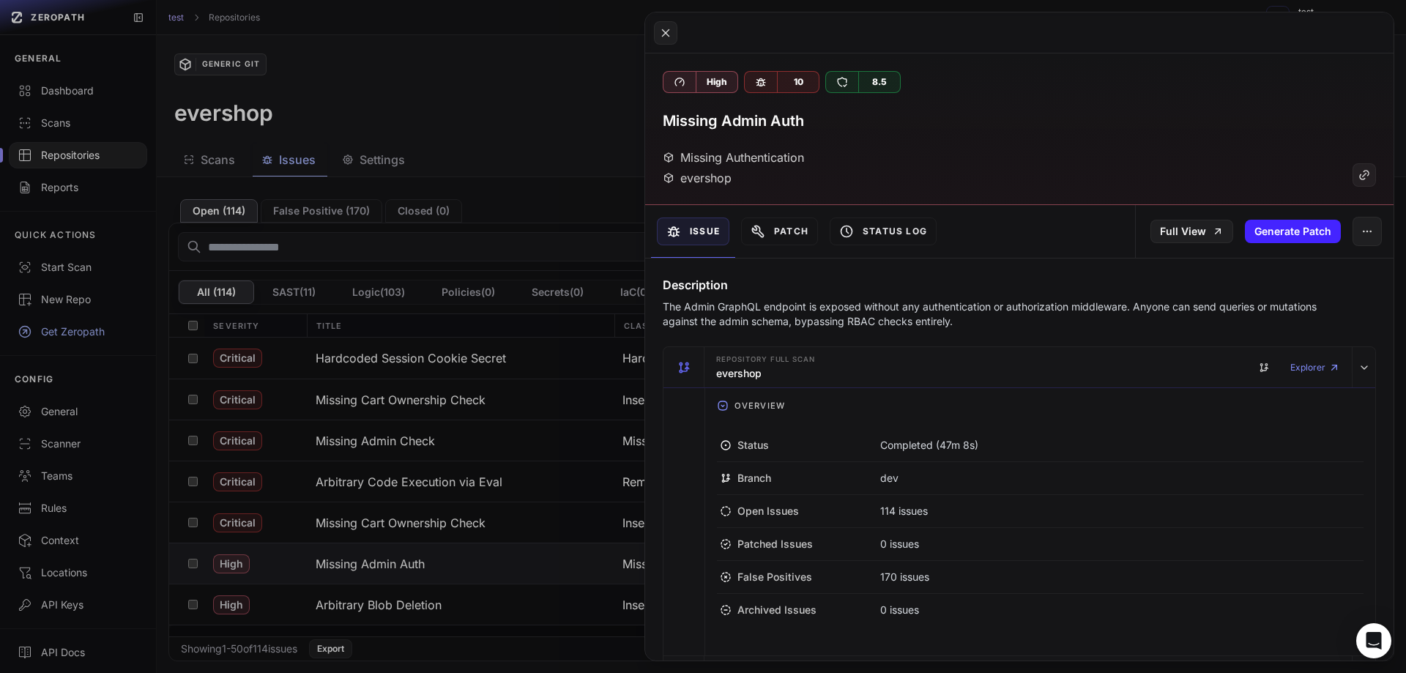
scroll to position [1454, 0]
